Goal: Information Seeking & Learning: Learn about a topic

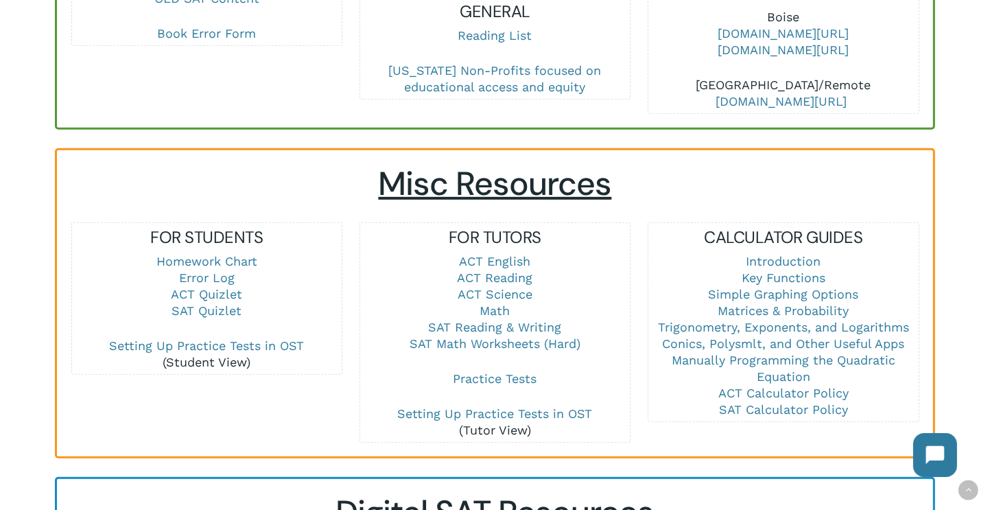
scroll to position [823, 0]
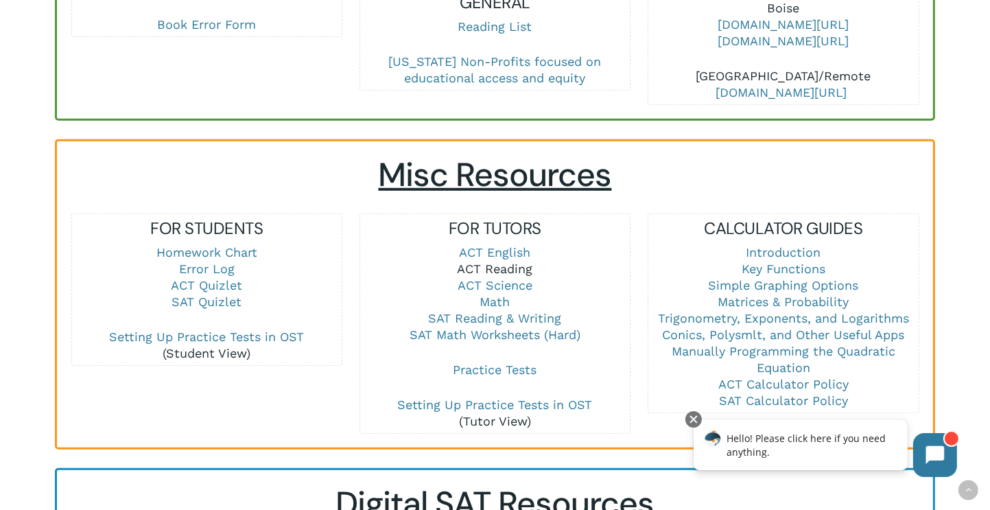
click at [512, 261] on link "ACT Reading" at bounding box center [495, 268] width 75 height 14
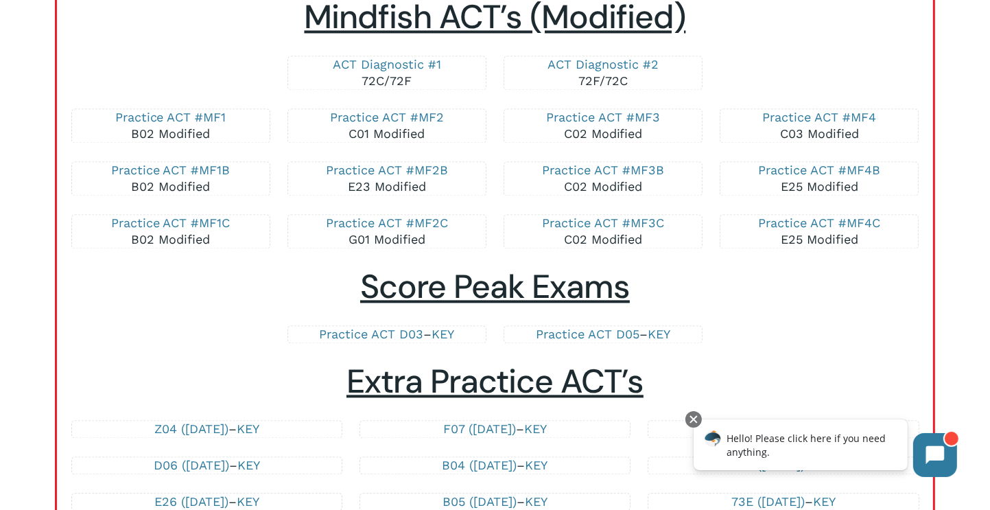
scroll to position [2744, 0]
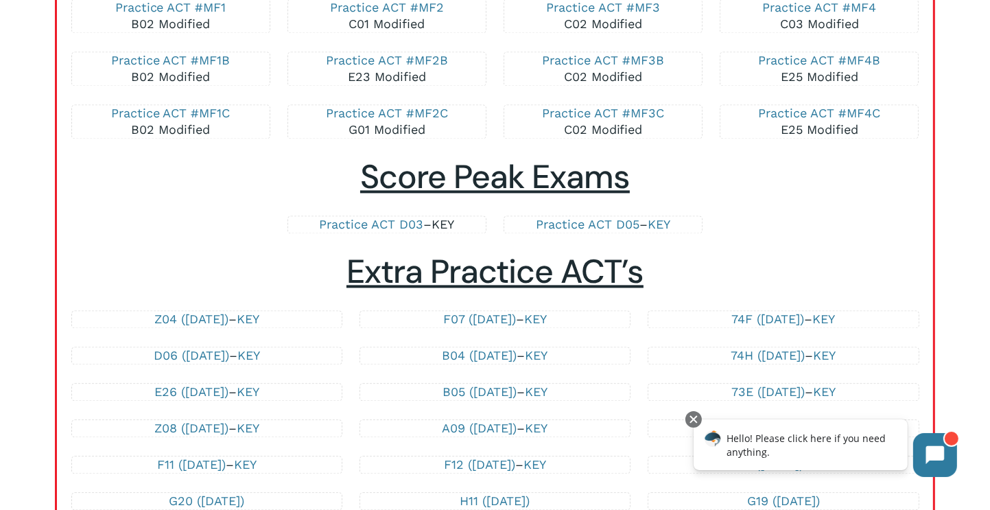
click at [446, 217] on link "KEY" at bounding box center [442, 224] width 23 height 14
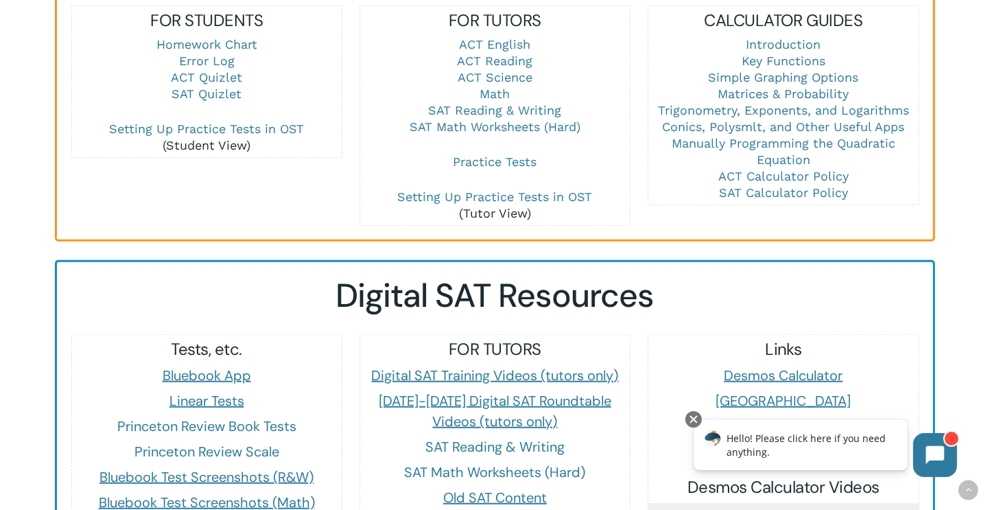
scroll to position [1166, 0]
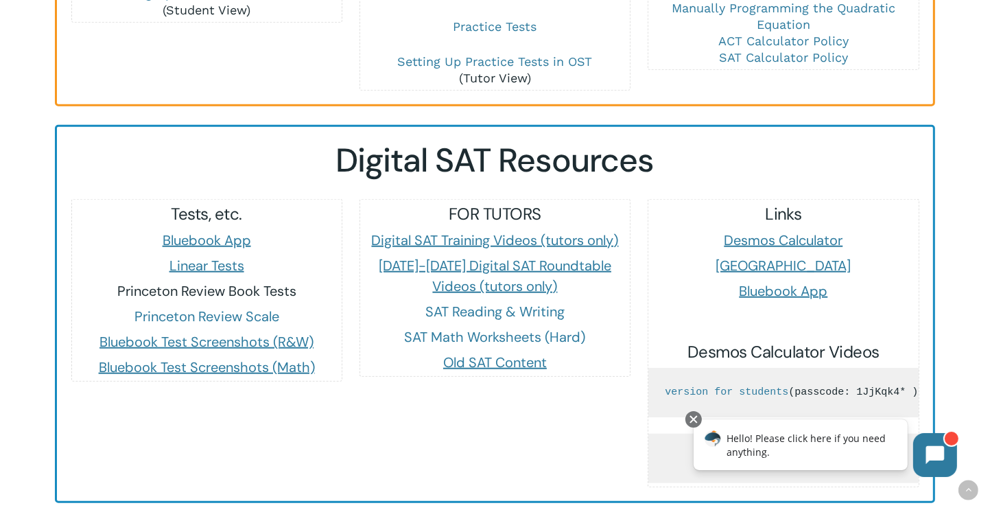
click at [256, 282] on link "Princeton Review Book Tests" at bounding box center [206, 291] width 179 height 18
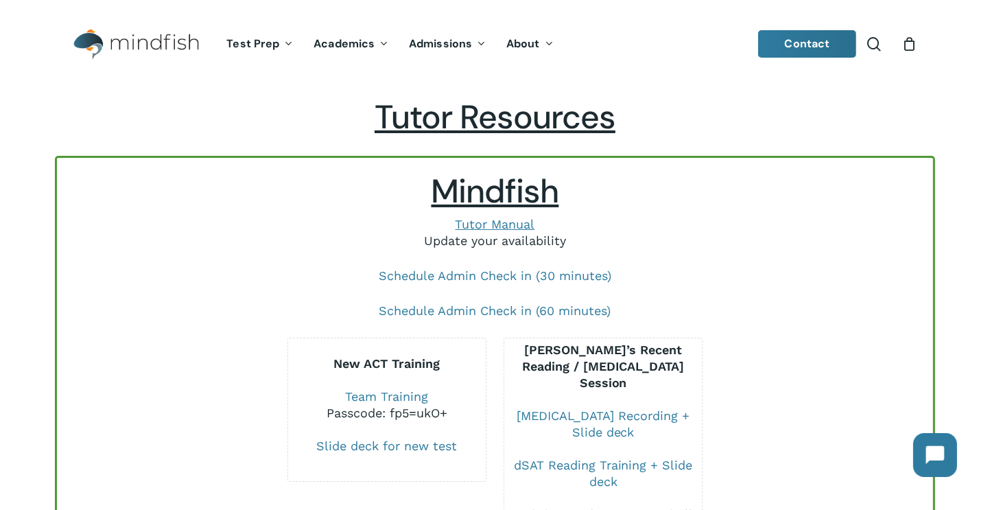
click at [499, 241] on link "Update your availability" at bounding box center [495, 240] width 142 height 14
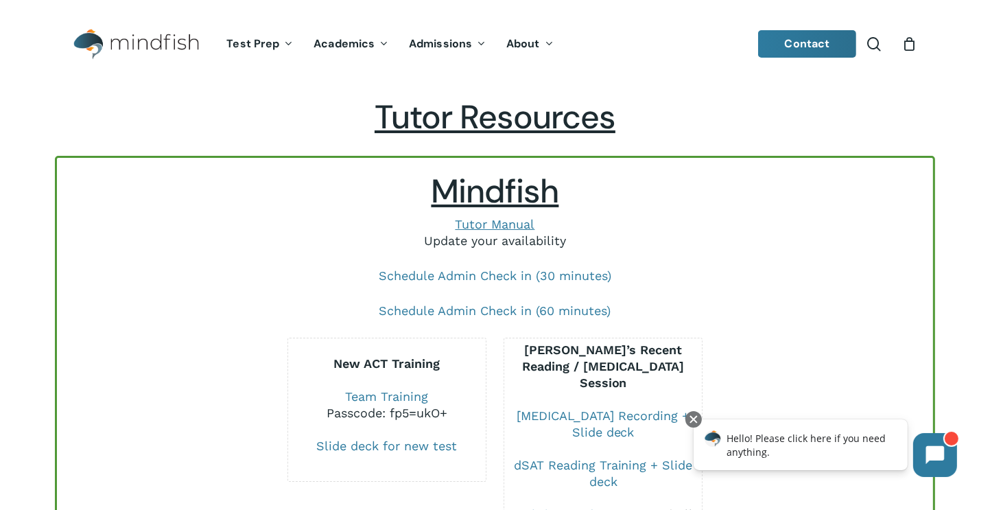
click at [528, 240] on link "Update your availability" at bounding box center [495, 240] width 142 height 14
